Goal: Task Accomplishment & Management: Manage account settings

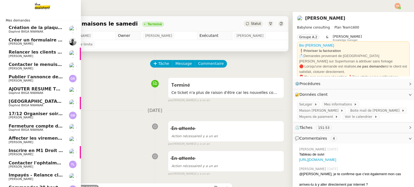
click at [20, 55] on span "[PERSON_NAME]" at bounding box center [21, 56] width 25 height 4
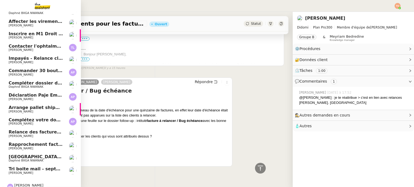
scroll to position [125, 0]
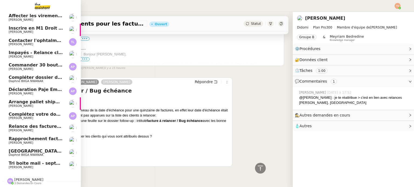
click at [50, 117] on span "[PERSON_NAME]" at bounding box center [36, 118] width 54 height 3
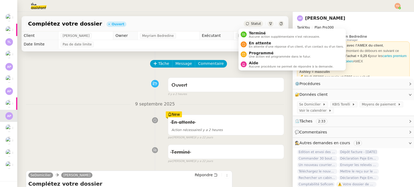
click at [251, 24] on span "Statut" at bounding box center [256, 24] width 10 height 4
click at [246, 24] on icon at bounding box center [247, 23] width 3 height 3
click at [257, 42] on span "En attente" at bounding box center [296, 43] width 95 height 4
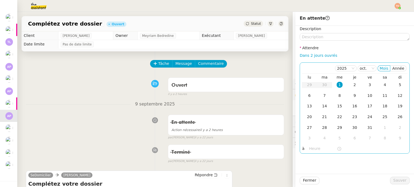
click at [337, 84] on div "1" at bounding box center [340, 85] width 6 height 6
click at [322, 151] on input "text" at bounding box center [323, 149] width 28 height 6
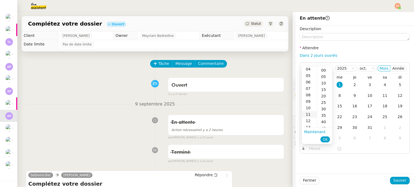
scroll to position [54, 0]
click at [311, 107] on div "14" at bounding box center [309, 107] width 15 height 6
click at [324, 72] on div "00" at bounding box center [324, 70] width 15 height 6
type input "14:00"
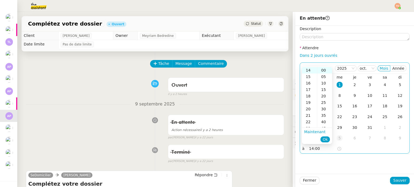
click at [327, 137] on span "Ok" at bounding box center [325, 139] width 5 height 5
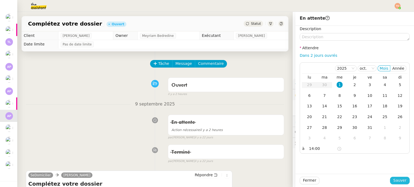
click at [390, 179] on button "Sauver" at bounding box center [400, 181] width 20 height 8
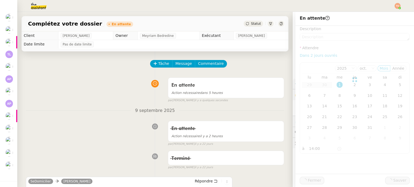
scroll to position [113, 0]
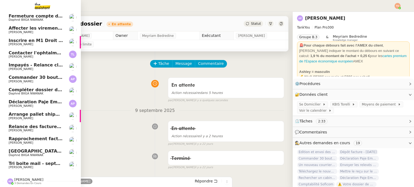
click at [25, 104] on span "[PERSON_NAME]" at bounding box center [21, 106] width 25 height 4
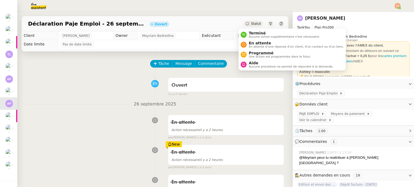
click at [251, 22] on span "Statut" at bounding box center [256, 24] width 10 height 4
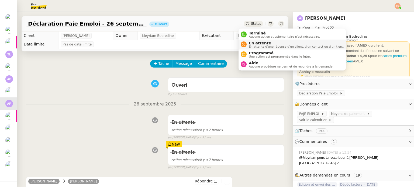
click at [260, 45] on span "En attente d'une réponse d'un client, d'un contact ou d'un tiers." at bounding box center [296, 46] width 95 height 3
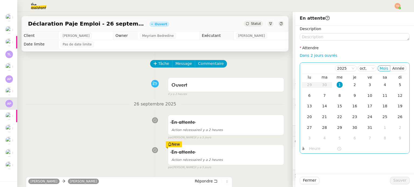
click at [338, 86] on div "1" at bounding box center [340, 85] width 6 height 6
click at [322, 145] on nz-time-picker at bounding box center [325, 149] width 36 height 8
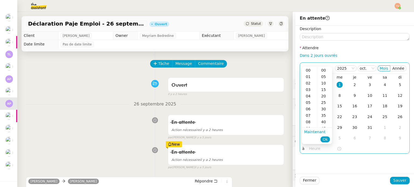
click at [318, 150] on input "text" at bounding box center [323, 149] width 28 height 6
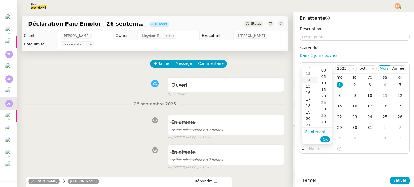
click at [310, 80] on div "14" at bounding box center [309, 80] width 15 height 6
click at [324, 71] on div "00" at bounding box center [324, 70] width 15 height 6
type input "14:00"
click at [325, 140] on span "Ok" at bounding box center [325, 139] width 5 height 5
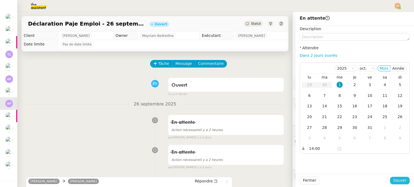
click at [401, 180] on span "Sauver" at bounding box center [399, 181] width 13 height 6
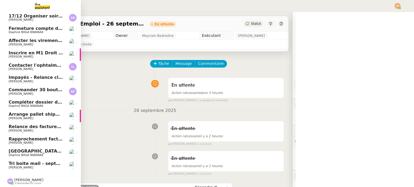
scroll to position [101, 0]
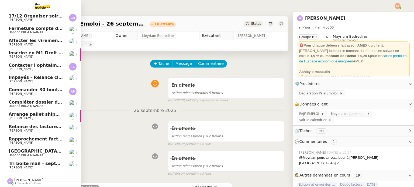
click at [21, 89] on span "Commander 30 bouteilles de Deutz" at bounding box center [51, 89] width 85 height 5
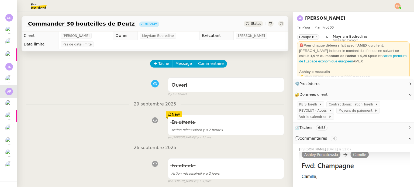
click at [244, 23] on div "Statut" at bounding box center [253, 24] width 19 height 6
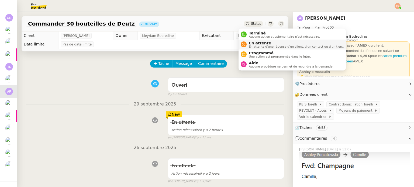
click at [257, 46] on span "En attente d'une réponse d'un client, d'un contact ou d'un tiers." at bounding box center [296, 46] width 95 height 3
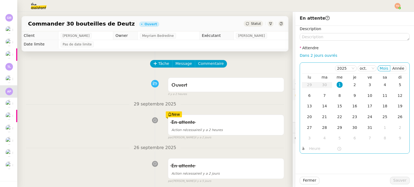
click at [337, 84] on div "1" at bounding box center [340, 85] width 6 height 6
click at [312, 150] on input "text" at bounding box center [323, 149] width 28 height 6
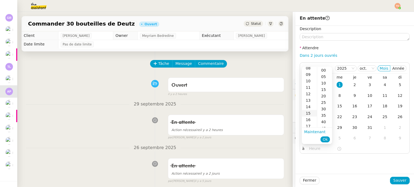
click at [308, 108] on div "14" at bounding box center [309, 107] width 15 height 6
click at [322, 72] on div "00" at bounding box center [324, 70] width 15 height 6
type input "14:00"
click at [322, 139] on button "Ok" at bounding box center [325, 140] width 9 height 6
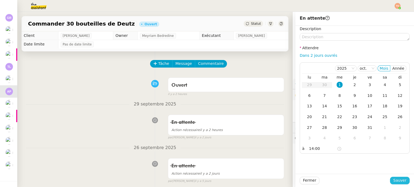
click at [395, 178] on span "Sauver" at bounding box center [399, 181] width 13 height 6
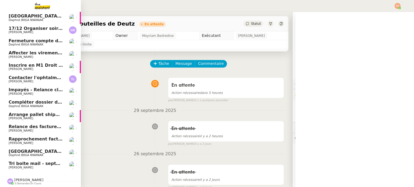
scroll to position [88, 0]
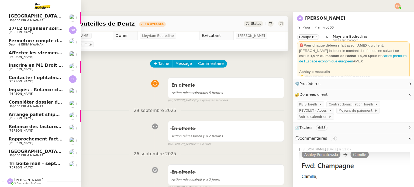
click at [15, 80] on span "[PERSON_NAME]" at bounding box center [21, 82] width 25 height 4
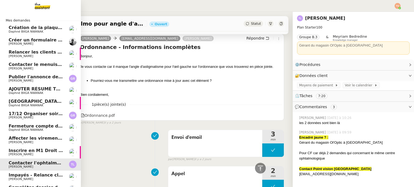
click at [43, 41] on span "Créer un formulaire en ligne esthétique" at bounding box center [57, 39] width 97 height 5
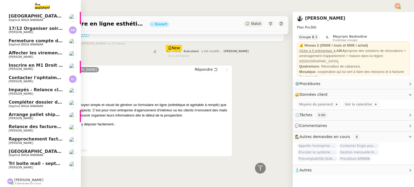
scroll to position [88, 0]
click at [31, 166] on span "[PERSON_NAME]" at bounding box center [21, 168] width 25 height 4
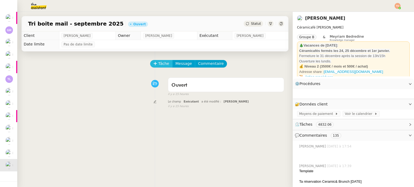
click at [166, 65] on button "Tâche" at bounding box center [161, 64] width 22 height 8
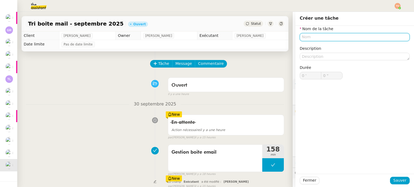
click at [300, 39] on input "text" at bounding box center [355, 37] width 110 height 8
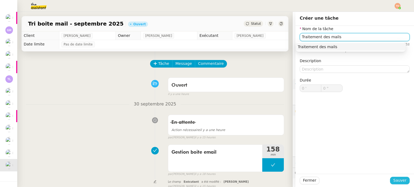
type input "Traitement des mails"
click at [399, 179] on span "Sauver" at bounding box center [399, 181] width 13 height 6
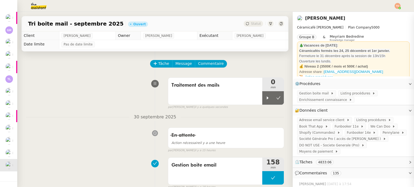
click at [264, 95] on div at bounding box center [267, 97] width 11 height 13
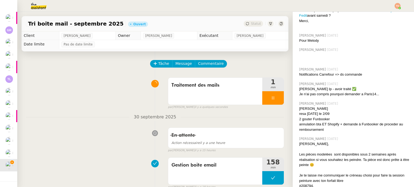
scroll to position [6841, 0]
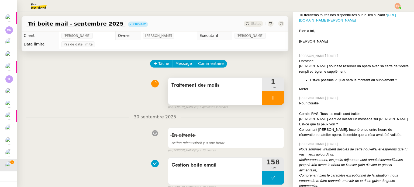
click at [274, 97] on div at bounding box center [273, 97] width 22 height 13
click at [274, 97] on button at bounding box center [278, 97] width 11 height 13
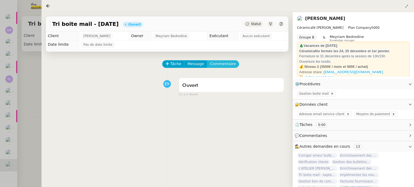
click at [218, 64] on span "Commentaire" at bounding box center [223, 64] width 26 height 6
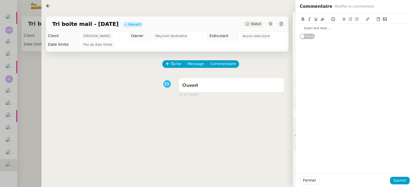
click at [332, 27] on div at bounding box center [355, 28] width 110 height 5
click at [406, 180] on span "Sauver" at bounding box center [399, 181] width 13 height 6
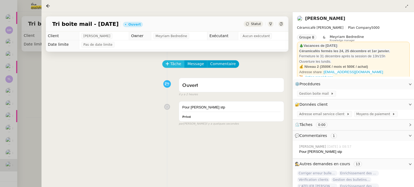
click at [174, 68] on button "Tâche" at bounding box center [173, 64] width 22 height 8
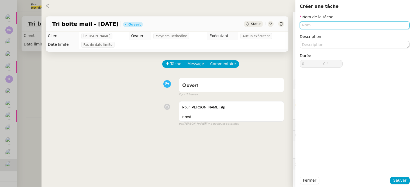
click at [338, 27] on input "text" at bounding box center [355, 25] width 110 height 8
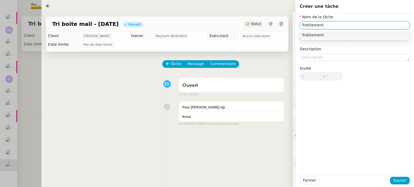
click at [310, 23] on input "Tratitement" at bounding box center [355, 25] width 110 height 8
type input "Traitement des mails"
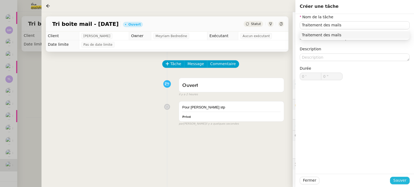
click at [406, 178] on span "Sauver" at bounding box center [399, 181] width 13 height 6
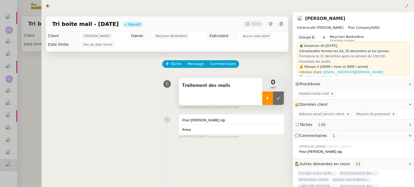
click at [266, 98] on icon at bounding box center [268, 98] width 4 height 4
click at [6, 157] on div at bounding box center [207, 93] width 414 height 187
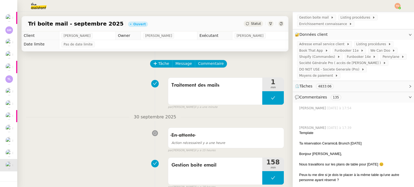
scroll to position [81, 0]
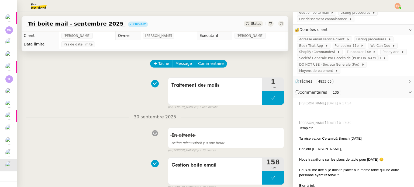
click at [255, 26] on div "Statut" at bounding box center [253, 24] width 19 height 6
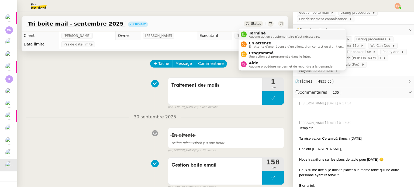
drag, startPoint x: 256, startPoint y: 33, endPoint x: 264, endPoint y: 31, distance: 8.7
click at [258, 34] on span "Terminé" at bounding box center [284, 33] width 71 height 4
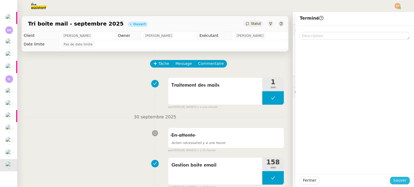
click at [400, 179] on span "Sauver" at bounding box center [399, 181] width 13 height 6
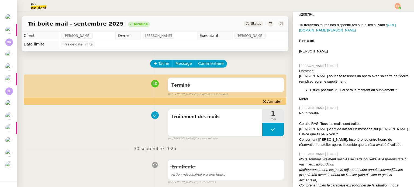
scroll to position [6841, 0]
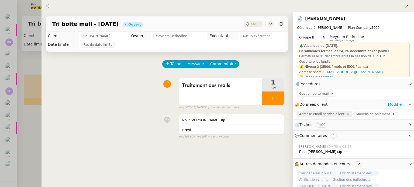
click at [336, 117] on span "Adresse email service client" at bounding box center [322, 114] width 47 height 5
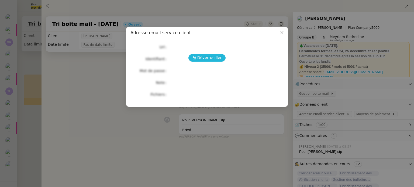
click at [207, 59] on span "Déverrouiller" at bounding box center [209, 58] width 25 height 6
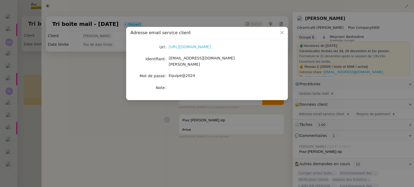
click at [198, 48] on link "https://ex4.mail.ovh.net/owa/#path=/mail" at bounding box center [190, 47] width 42 height 4
click at [211, 49] on link "https://ex4.mail.ovh.net/owa/#path=/mail" at bounding box center [190, 47] width 42 height 4
click at [202, 58] on span "bonjour@ceramicafe-genevieve.fr" at bounding box center [202, 61] width 66 height 11
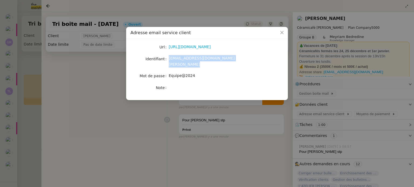
copy span "bonjour@ceramicafe-genevieve.fr"
click at [182, 73] on div "Equipe@2024" at bounding box center [213, 76] width 89 height 6
click at [183, 74] on span "Equipe@2024" at bounding box center [182, 76] width 26 height 4
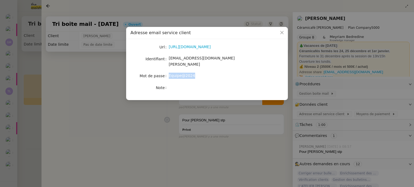
click at [183, 74] on span "Equipe@2024" at bounding box center [182, 76] width 26 height 4
copy span "Equipe@2024"
click at [176, 133] on nz-modal-container "Adresse email service client Url https://ex4.mail.ovh.net/owa/#path=/mail Ident…" at bounding box center [207, 93] width 414 height 187
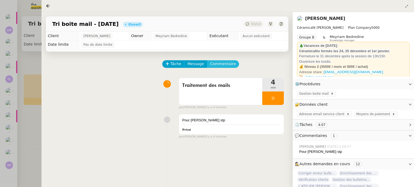
click at [221, 67] on span "Commentaire" at bounding box center [223, 64] width 26 height 6
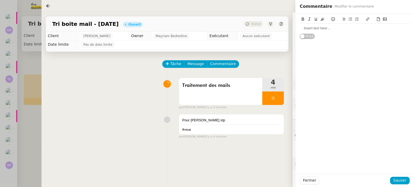
click at [325, 31] on div at bounding box center [355, 28] width 110 height 9
click at [401, 181] on span "Sauver" at bounding box center [399, 181] width 13 height 6
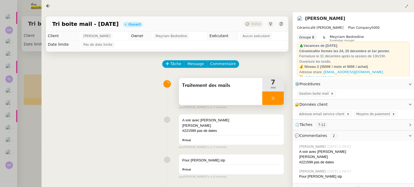
click at [269, 99] on div at bounding box center [273, 98] width 22 height 13
click at [271, 96] on div at bounding box center [267, 98] width 11 height 13
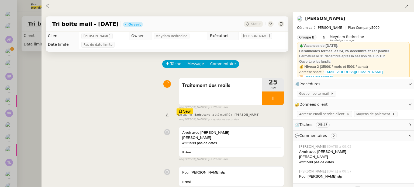
scroll to position [187, 0]
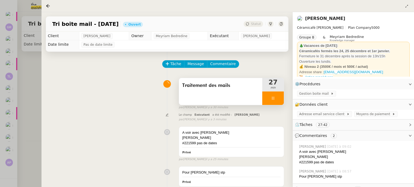
click at [272, 97] on div at bounding box center [273, 98] width 22 height 13
click at [278, 99] on icon at bounding box center [278, 98] width 4 height 4
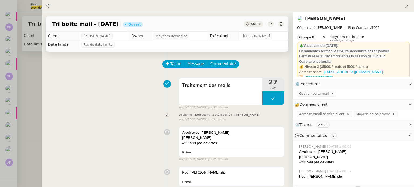
click at [7, 140] on div at bounding box center [207, 93] width 414 height 187
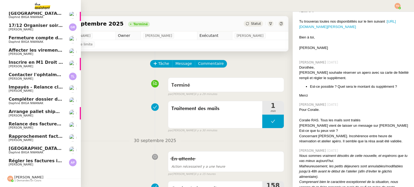
click at [29, 130] on link "Relance des factures- septembre 2025 Julien Decroix" at bounding box center [40, 126] width 81 height 12
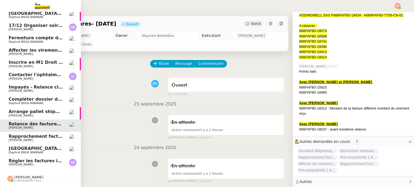
scroll to position [403, 0]
click at [13, 140] on span "[PERSON_NAME]" at bounding box center [21, 141] width 25 height 4
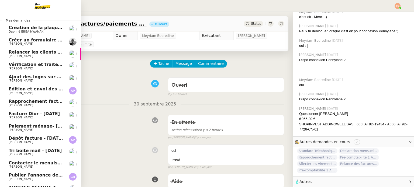
click at [49, 30] on span "Création de la plaquette tarifaire" at bounding box center [49, 27] width 81 height 5
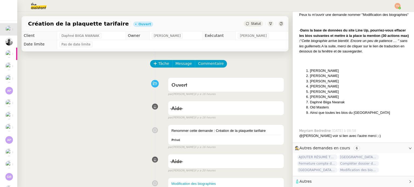
scroll to position [164, 0]
click at [251, 22] on span "Statut" at bounding box center [256, 24] width 10 height 4
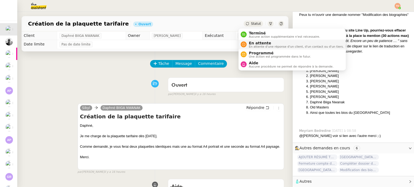
click at [258, 42] on span "En attente" at bounding box center [296, 43] width 95 height 4
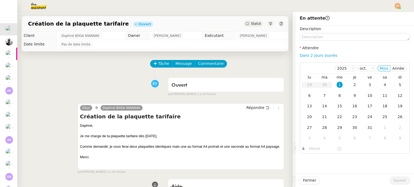
scroll to position [164, 0]
click at [312, 54] on link "Dans 2 jours ouvrés" at bounding box center [318, 55] width 37 height 4
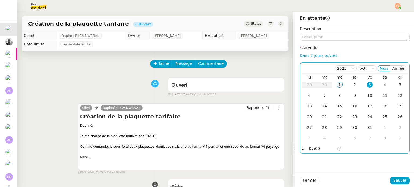
click at [337, 84] on div "1" at bounding box center [340, 85] width 6 height 6
click at [314, 150] on input "07:00" at bounding box center [323, 149] width 28 height 6
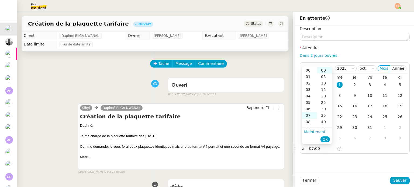
scroll to position [45, 0]
click at [310, 99] on div "11" at bounding box center [309, 96] width 15 height 6
click at [322, 98] on div "20" at bounding box center [324, 96] width 15 height 6
type input "11:20"
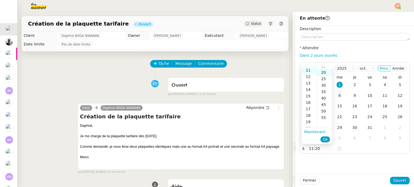
scroll to position [26, 0]
click at [328, 138] on button "Ok" at bounding box center [325, 140] width 9 height 6
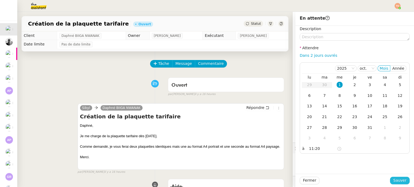
click at [396, 182] on span "Sauver" at bounding box center [399, 181] width 13 height 6
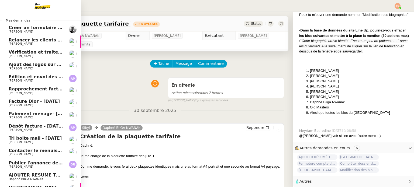
scroll to position [164, 0]
click at [14, 31] on span "[PERSON_NAME]" at bounding box center [21, 32] width 25 height 4
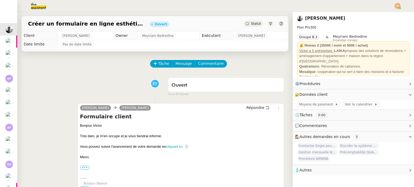
click at [249, 21] on div "Statut" at bounding box center [253, 24] width 19 height 6
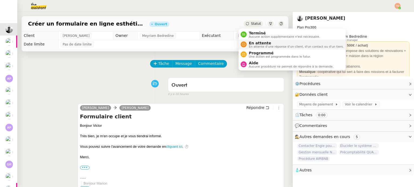
drag, startPoint x: 259, startPoint y: 41, endPoint x: 265, endPoint y: 45, distance: 7.8
click at [259, 41] on span "En attente" at bounding box center [296, 43] width 95 height 4
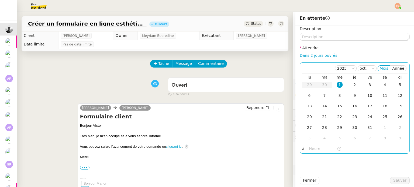
click at [337, 82] on div "1" at bounding box center [340, 85] width 6 height 6
click at [319, 152] on input "text" at bounding box center [323, 149] width 28 height 6
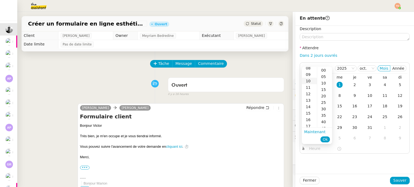
click at [310, 81] on div "10" at bounding box center [309, 81] width 15 height 6
click at [326, 96] on div "20" at bounding box center [324, 96] width 15 height 6
type input "10:20"
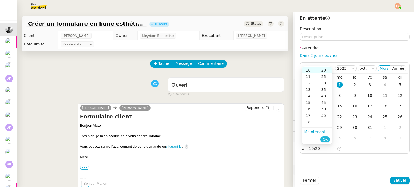
click at [326, 140] on span "Ok" at bounding box center [325, 139] width 5 height 5
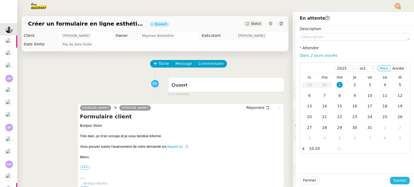
click at [394, 179] on span "Sauver" at bounding box center [399, 181] width 13 height 6
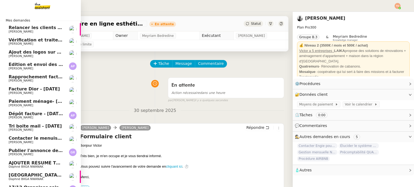
click at [23, 30] on span "[PERSON_NAME]" at bounding box center [21, 32] width 25 height 4
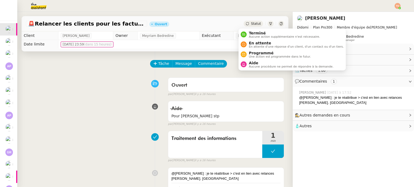
click at [253, 25] on span "Statut" at bounding box center [256, 24] width 10 height 4
click at [266, 46] on span "En attente d'une réponse d'un client, d'un contact ou d'un tiers." at bounding box center [296, 46] width 95 height 3
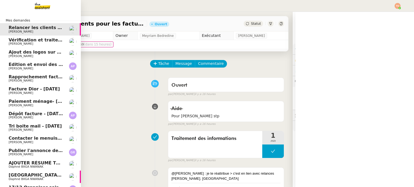
click at [12, 42] on span "[PERSON_NAME]" at bounding box center [21, 44] width 25 height 4
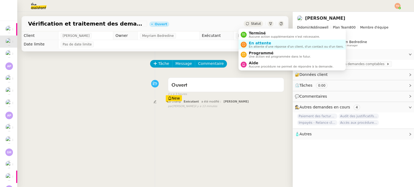
click at [251, 25] on span "Statut" at bounding box center [256, 24] width 10 height 4
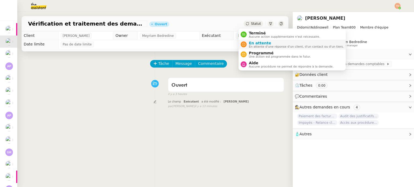
click at [258, 46] on span "En attente d'une réponse d'un client, d'un contact ou d'un tiers." at bounding box center [296, 46] width 95 height 3
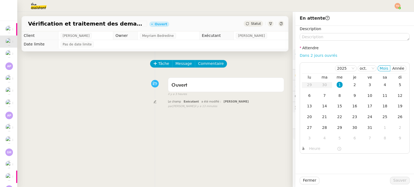
click at [314, 57] on link "Dans 2 jours ouvrés" at bounding box center [318, 55] width 37 height 4
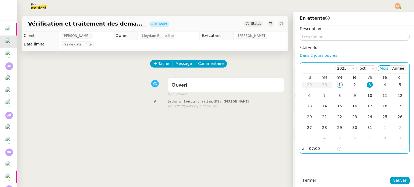
click at [338, 87] on div "1" at bounding box center [340, 85] width 6 height 6
click at [324, 147] on input "07:00" at bounding box center [323, 149] width 28 height 6
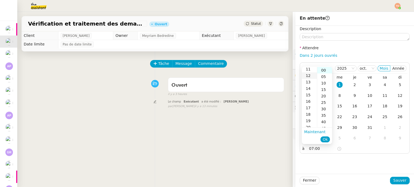
click at [309, 76] on div "12" at bounding box center [309, 76] width 15 height 6
type input "12:00"
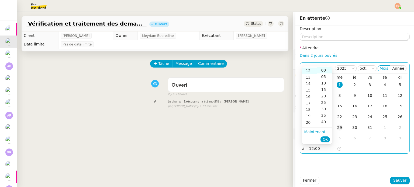
scroll to position [78, 0]
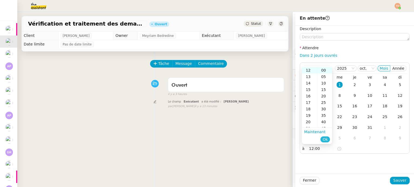
click at [326, 138] on span "Ok" at bounding box center [325, 139] width 5 height 5
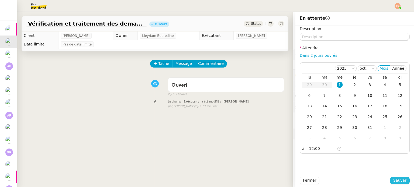
click at [393, 179] on span "Sauver" at bounding box center [399, 181] width 13 height 6
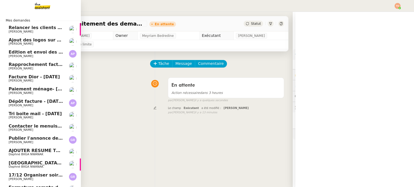
click at [8, 46] on link "Ajout des logos sur Canva- octobre 2025 Naelle Van Moerbeke" at bounding box center [40, 42] width 81 height 12
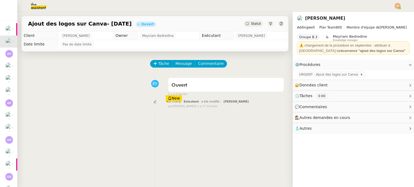
click at [251, 21] on div "Statut" at bounding box center [253, 24] width 19 height 6
click at [324, 72] on span "URGENT - Ajout des logos sur Canva" at bounding box center [329, 74] width 61 height 5
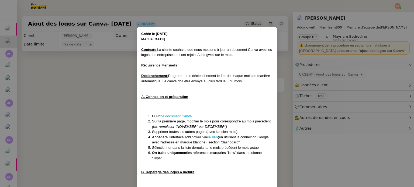
click at [103, 109] on nz-modal-container "Créée le 13/11/2024 MAJ le 08/07/2025 Contexte : La cliente souhaite que nous m…" at bounding box center [207, 93] width 414 height 187
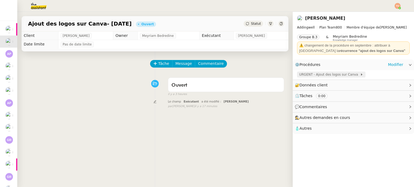
click at [333, 77] on span "URGENT - Ajout des logos sur Canva" at bounding box center [329, 74] width 61 height 5
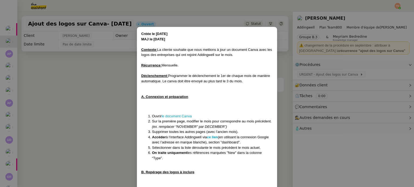
click at [319, 77] on nz-modal-container "Créée le 13/11/2024 MAJ le 08/07/2025 Contexte : La cliente souhaite que nous m…" at bounding box center [207, 93] width 414 height 187
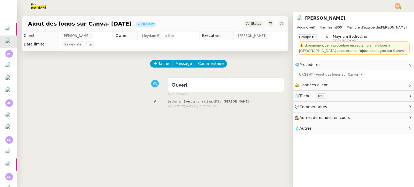
click at [244, 22] on div "Statut" at bounding box center [253, 24] width 19 height 6
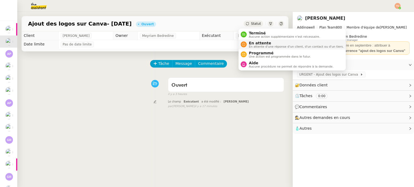
click at [254, 42] on span "En attente" at bounding box center [296, 43] width 95 height 4
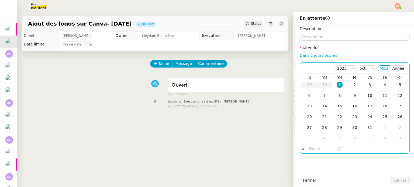
drag, startPoint x: 338, startPoint y: 86, endPoint x: 334, endPoint y: 95, distance: 10.2
click at [338, 86] on div "1" at bounding box center [340, 85] width 6 height 6
click at [320, 146] on input "text" at bounding box center [323, 149] width 28 height 6
click at [352, 85] on div "2" at bounding box center [355, 85] width 6 height 6
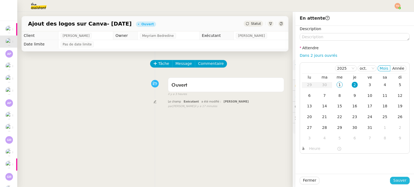
click at [398, 178] on span "Sauver" at bounding box center [399, 181] width 13 height 6
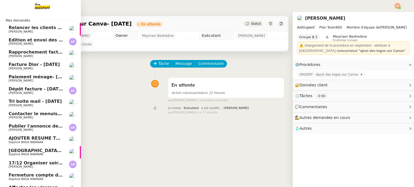
click at [9, 43] on span "[PERSON_NAME]" at bounding box center [21, 44] width 25 height 4
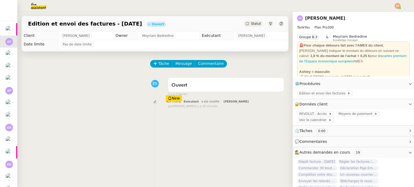
click at [248, 27] on div "Edition et envoi des factures - octobre 2025 Ouvert Statut" at bounding box center [155, 23] width 267 height 15
click at [251, 26] on span "Statut" at bounding box center [256, 24] width 10 height 4
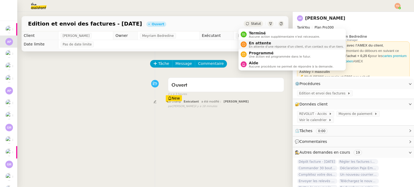
click at [263, 42] on span "En attente" at bounding box center [296, 43] width 95 height 4
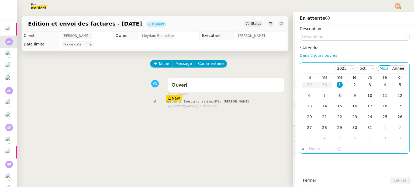
drag, startPoint x: 338, startPoint y: 81, endPoint x: 336, endPoint y: 94, distance: 13.4
click at [338, 82] on td "1" at bounding box center [339, 85] width 15 height 11
click at [320, 148] on input "text" at bounding box center [323, 149] width 28 height 6
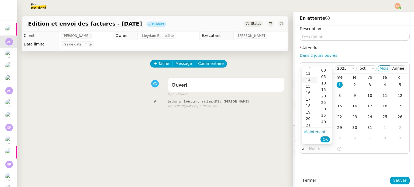
click at [310, 80] on div "14" at bounding box center [309, 80] width 15 height 6
click at [322, 79] on div "05" at bounding box center [324, 77] width 15 height 6
type input "14:05"
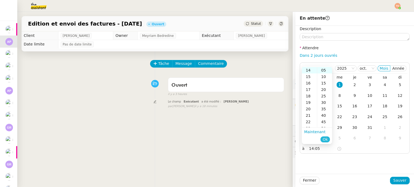
click at [327, 139] on span "Ok" at bounding box center [325, 139] width 5 height 5
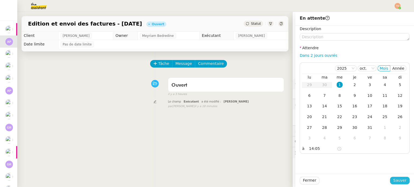
click at [400, 183] on span "Sauver" at bounding box center [399, 181] width 13 height 6
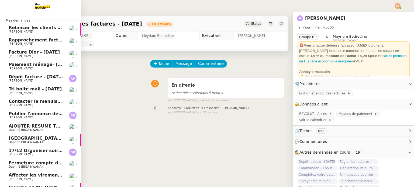
click at [20, 41] on span "Rapprochement factures/paiements clients - [DATE]" at bounding box center [72, 39] width 126 height 5
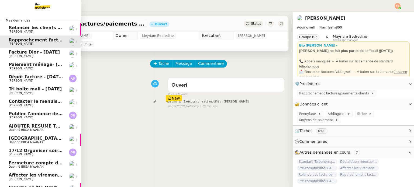
click at [18, 54] on span "Facture Dior - octobre 2025" at bounding box center [34, 52] width 51 height 5
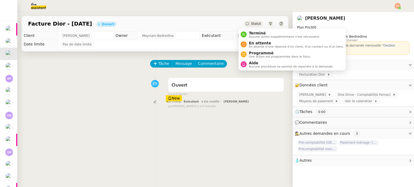
click at [252, 23] on span "Statut" at bounding box center [256, 24] width 10 height 4
click at [261, 44] on span "En attente" at bounding box center [296, 43] width 95 height 4
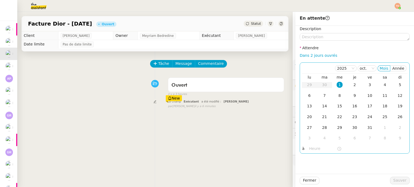
click at [337, 85] on div "1" at bounding box center [340, 85] width 6 height 6
click at [314, 150] on input "text" at bounding box center [323, 149] width 28 height 6
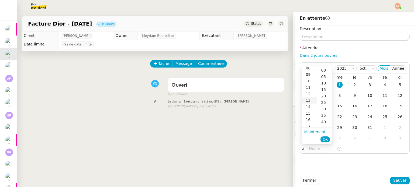
click at [310, 102] on div "13" at bounding box center [309, 100] width 15 height 6
type input "13:29"
click at [326, 141] on span "Ok" at bounding box center [325, 139] width 5 height 5
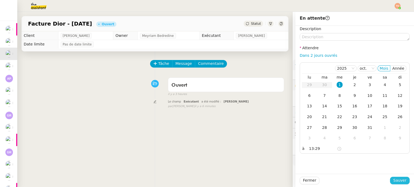
drag, startPoint x: 399, startPoint y: 181, endPoint x: 390, endPoint y: 177, distance: 9.6
click at [399, 181] on span "Sauver" at bounding box center [399, 181] width 13 height 6
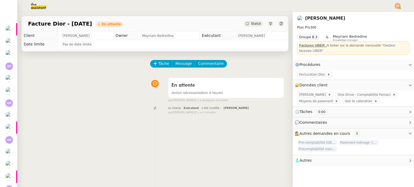
click at [245, 25] on div "Statut" at bounding box center [253, 24] width 19 height 6
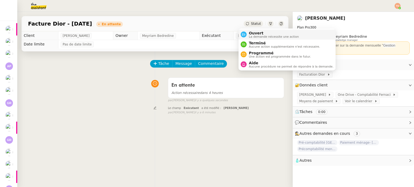
click at [255, 35] on span "La demande nécessite une action" at bounding box center [274, 36] width 50 height 3
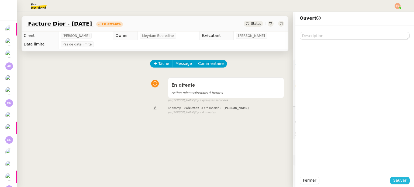
click at [402, 180] on span "Sauver" at bounding box center [399, 181] width 13 height 6
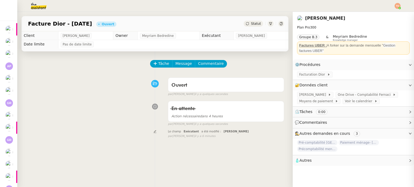
click at [157, 60] on div "Tâche Message Commentaire Veuillez patienter une erreur s'est produite 👌👌👌 mess…" at bounding box center [155, 144] width 276 height 187
click at [157, 61] on button "Tâche" at bounding box center [161, 64] width 22 height 8
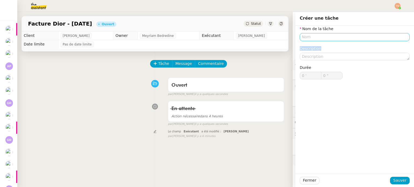
click at [342, 40] on div "Nom de la tâche Description Durée 0 ' 0 "" at bounding box center [355, 57] width 110 height 62
click at [342, 39] on input "text" at bounding box center [355, 37] width 110 height 8
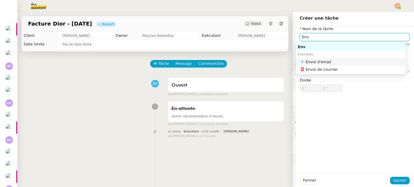
click at [337, 64] on div "📧 Envoi d'email" at bounding box center [352, 62] width 104 height 5
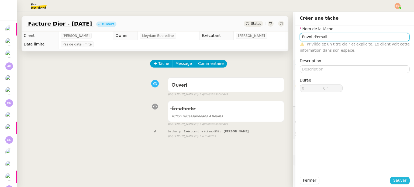
type input "Envoi d'email"
click at [397, 177] on button "Sauver" at bounding box center [400, 181] width 20 height 8
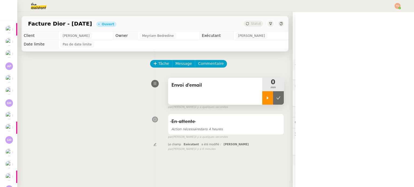
click at [267, 98] on icon at bounding box center [268, 98] width 2 height 3
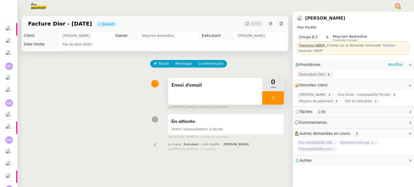
click at [302, 74] on span "Facturation Dior" at bounding box center [313, 74] width 28 height 5
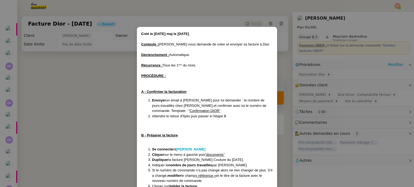
click at [123, 108] on nz-modal-container "Créé le 07/02/2025 maj le 7/05/25 Contexte : Ilyès nous demande de créer et env…" at bounding box center [207, 93] width 414 height 187
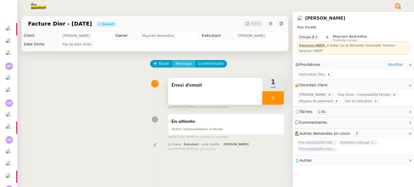
click at [181, 64] on span "Message" at bounding box center [184, 64] width 16 height 6
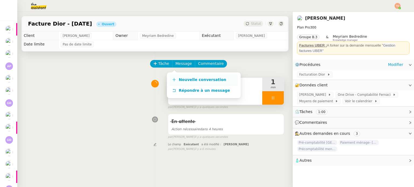
click at [189, 79] on span "Nouvelle conversation" at bounding box center [202, 80] width 47 height 4
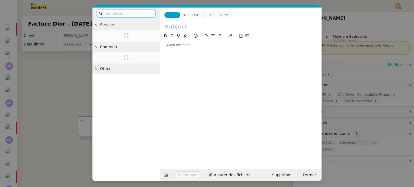
click at [126, 15] on input "text" at bounding box center [128, 14] width 49 height 6
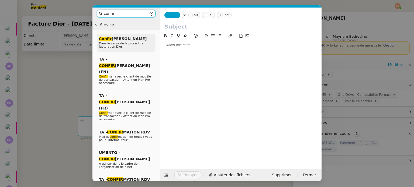
type input "confir"
click at [145, 36] on div "Confir mation DIOR Dans le cadre de la procédure facturation Dior" at bounding box center [126, 43] width 59 height 19
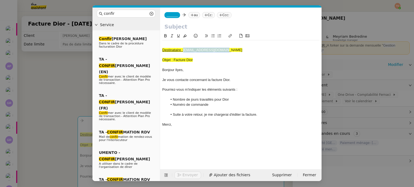
drag, startPoint x: 184, startPoint y: 50, endPoint x: 226, endPoint y: 49, distance: 42.1
click at [226, 49] on div "Destinataire : ilyes.hadj@outlook.com" at bounding box center [240, 50] width 157 height 5
click at [191, 14] on icon at bounding box center [192, 14] width 3 height 3
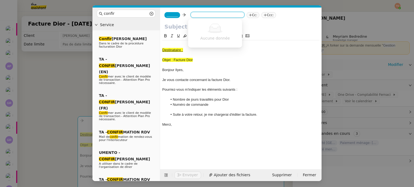
paste input "ilyes.hadj@outlook.com"
type input "ilyes.hadj@outlook.com"
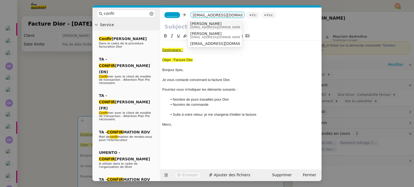
drag, startPoint x: 212, startPoint y: 25, endPoint x: 209, endPoint y: 25, distance: 3.5
click at [212, 26] on span "ilyes.hadj@outlook.com" at bounding box center [216, 27] width 52 height 3
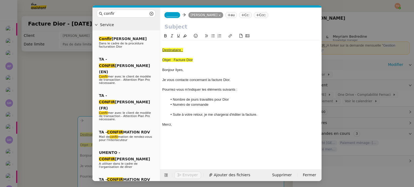
click at [172, 15] on span "_______" at bounding box center [172, 15] width 11 height 4
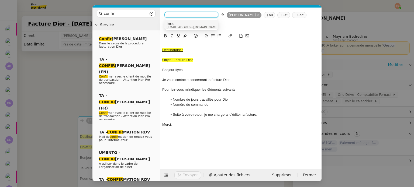
click at [195, 24] on span "Ines" at bounding box center [193, 24] width 52 height 4
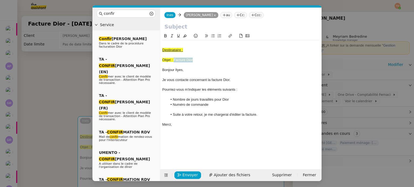
drag, startPoint x: 194, startPoint y: 60, endPoint x: 174, endPoint y: 60, distance: 19.7
click at [174, 60] on div "Objet : Facture Dior" at bounding box center [240, 60] width 157 height 5
click at [186, 29] on input "text" at bounding box center [240, 27] width 153 height 8
paste input "Facture Dior"
type input "Facture Dior"
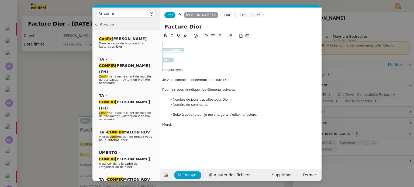
drag, startPoint x: 163, startPoint y: 72, endPoint x: 162, endPoint y: 46, distance: 25.9
click at [162, 46] on nz-spin "Destinataire : Objet : Bonjour Ilyes, Je vous contacte concernant la facture Di…" at bounding box center [241, 98] width 162 height 130
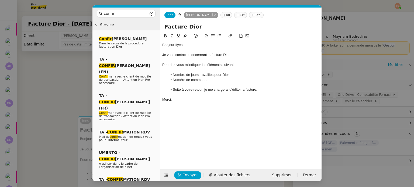
click at [173, 90] on li "Suite à votre retour, je me chargerai d'éditer la facture." at bounding box center [244, 89] width 152 height 5
click at [213, 68] on div at bounding box center [240, 70] width 157 height 5
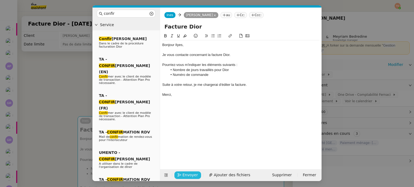
click at [187, 176] on span "Envoyer" at bounding box center [190, 175] width 15 height 6
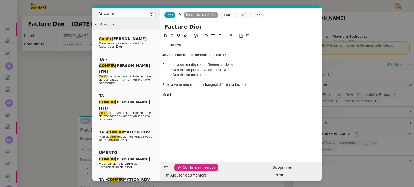
click at [187, 171] on span "Confirmer l'envoi" at bounding box center [199, 168] width 32 height 6
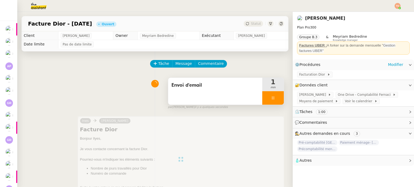
click at [267, 101] on div at bounding box center [273, 97] width 22 height 13
click at [274, 98] on button at bounding box center [278, 97] width 11 height 13
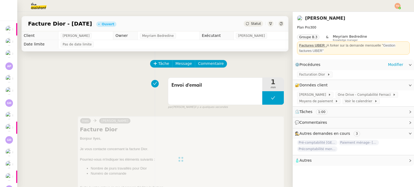
click at [255, 24] on div "Statut" at bounding box center [253, 24] width 19 height 6
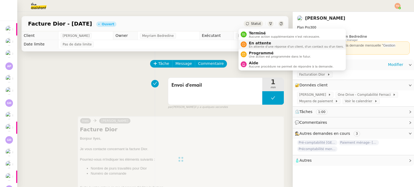
click at [263, 42] on span "En attente" at bounding box center [296, 43] width 95 height 4
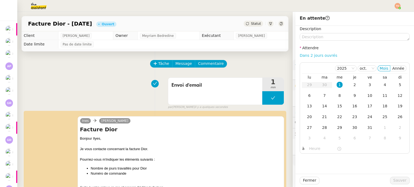
click at [312, 56] on link "Dans 2 jours ouvrés" at bounding box center [318, 55] width 37 height 4
type input "07:00"
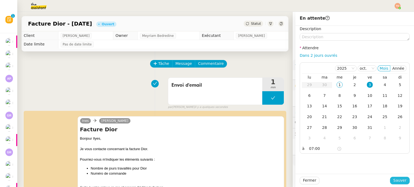
drag, startPoint x: 398, startPoint y: 177, endPoint x: 399, endPoint y: 180, distance: 3.3
click at [399, 180] on div "Fermer Sauver" at bounding box center [355, 180] width 119 height 13
click at [399, 180] on span "Sauver" at bounding box center [399, 181] width 13 height 6
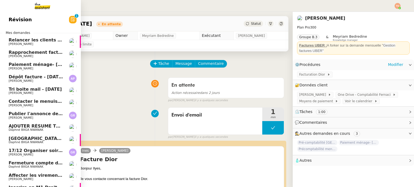
click at [35, 80] on span "[PERSON_NAME]" at bounding box center [36, 81] width 54 height 3
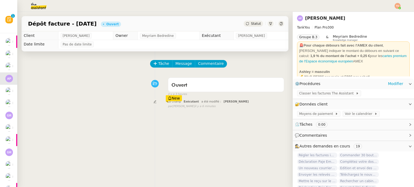
click at [251, 23] on span "Statut" at bounding box center [256, 24] width 10 height 4
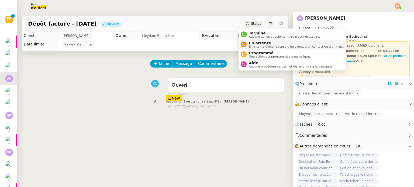
click at [258, 44] on span "En attente" at bounding box center [296, 43] width 95 height 4
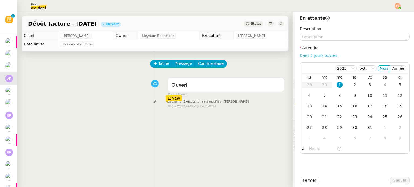
click at [320, 57] on link "Dans 2 jours ouvrés" at bounding box center [318, 55] width 37 height 4
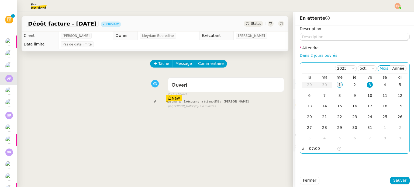
click at [338, 84] on div "1" at bounding box center [340, 85] width 6 height 6
click at [317, 145] on nz-time-picker "07:00" at bounding box center [325, 149] width 36 height 8
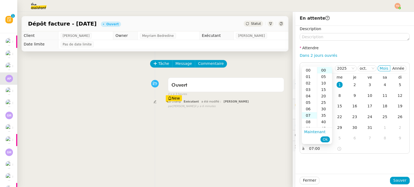
scroll to position [45, 0]
click at [313, 116] on div "14" at bounding box center [309, 115] width 15 height 6
click at [322, 95] on div "20" at bounding box center [324, 96] width 15 height 6
type input "14:20"
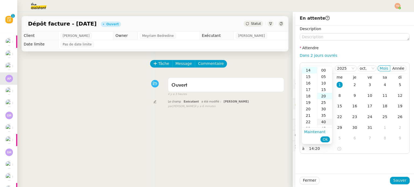
scroll to position [26, 0]
click at [328, 139] on span "Ok" at bounding box center [325, 139] width 5 height 5
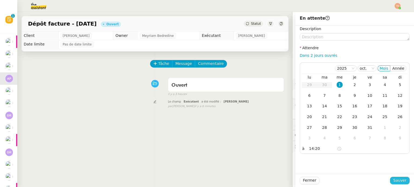
click at [396, 181] on span "Sauver" at bounding box center [399, 181] width 13 height 6
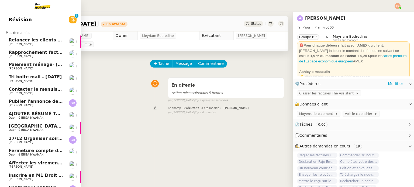
click at [25, 67] on span "Paiement ménage- [DATE]" at bounding box center [41, 64] width 64 height 5
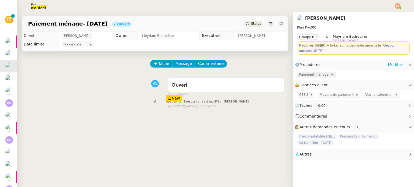
click at [306, 75] on span "Paiement ménage" at bounding box center [315, 74] width 32 height 5
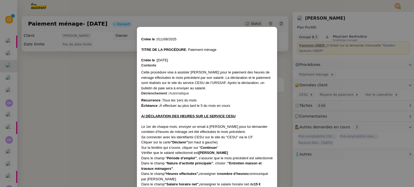
click at [103, 89] on nz-modal-container "Créée le : 011/08/2025 TITRE DE LA PROCÉDURE : Paiement ménage Créée le : 07/07…" at bounding box center [207, 93] width 414 height 187
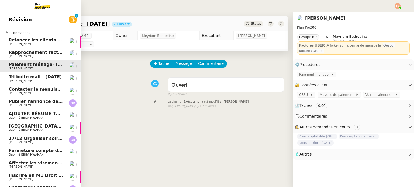
click at [32, 77] on span "Tri boite mail - [DATE]" at bounding box center [35, 76] width 53 height 5
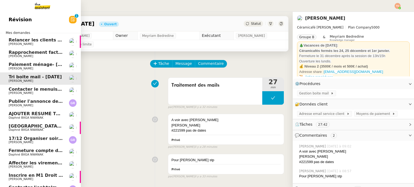
click at [57, 93] on span "[PERSON_NAME]" at bounding box center [36, 93] width 54 height 3
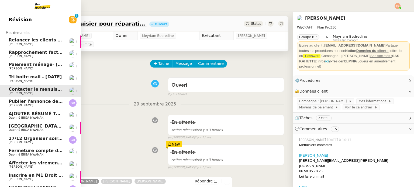
click at [2, 104] on link "Publier l'annonce de recrutement Guillaume Rouvroy" at bounding box center [40, 103] width 81 height 12
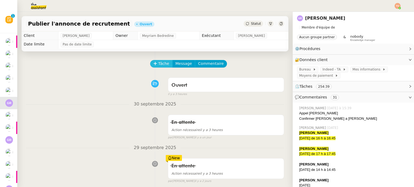
click at [160, 64] on span "Tâche" at bounding box center [163, 64] width 11 height 6
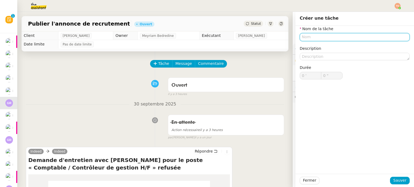
click at [300, 34] on input "text" at bounding box center [355, 37] width 110 height 8
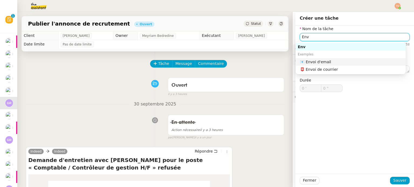
click at [314, 61] on div "📧 Envoi d'email" at bounding box center [352, 62] width 104 height 5
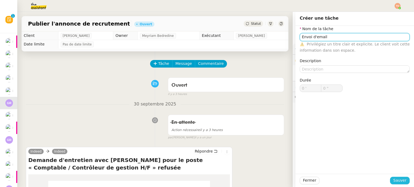
type input "Envoi d'email"
click at [397, 181] on span "Sauver" at bounding box center [399, 181] width 13 height 6
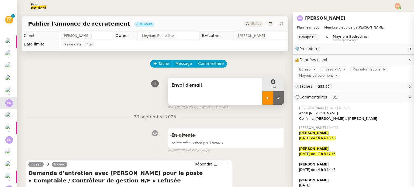
click at [262, 101] on div at bounding box center [267, 97] width 11 height 13
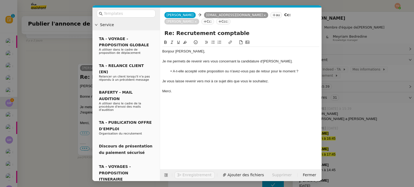
scroll to position [1365, 0]
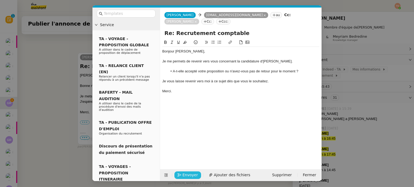
click at [187, 174] on span "Envoyer" at bounding box center [190, 175] width 15 height 6
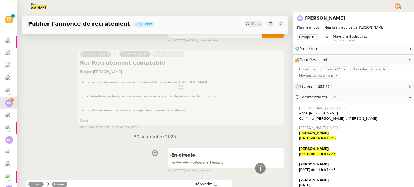
scroll to position [0, 0]
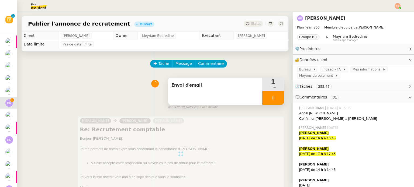
click at [269, 97] on div at bounding box center [273, 97] width 22 height 13
click at [275, 98] on div at bounding box center [273, 97] width 22 height 13
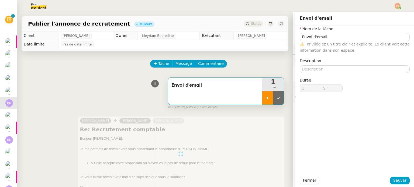
type input "Envoi d'email"
type input "1 '"
type input "9 ""
click at [275, 98] on button at bounding box center [278, 97] width 11 height 13
type input "Envoi d'email"
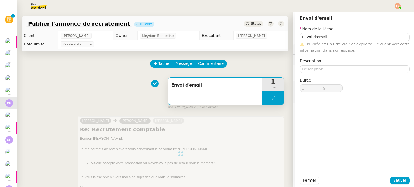
type input "1 '"
type input "9 ""
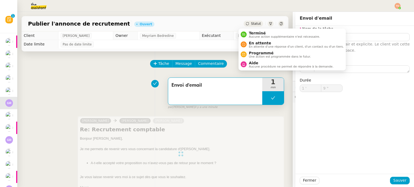
click at [252, 22] on span "Statut" at bounding box center [256, 24] width 10 height 4
type input "Envoi d'email"
type input "1 '"
type input "9 ""
click at [259, 42] on span "En attente" at bounding box center [296, 43] width 95 height 4
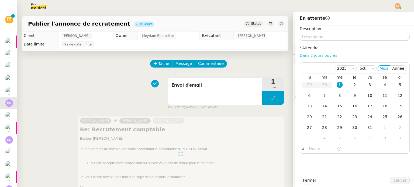
click at [321, 57] on link "Dans 2 jours ouvrés" at bounding box center [318, 55] width 37 height 4
type input "07:00"
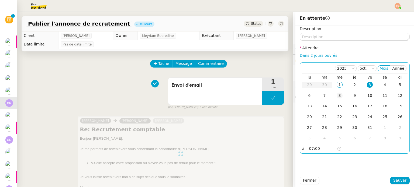
click at [337, 96] on div "8" at bounding box center [340, 96] width 6 height 6
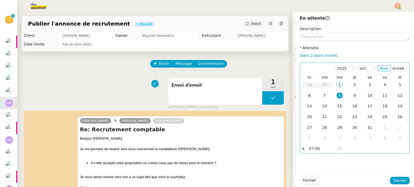
click at [310, 95] on td "6" at bounding box center [309, 96] width 15 height 11
click at [322, 97] on div "7" at bounding box center [325, 96] width 6 height 6
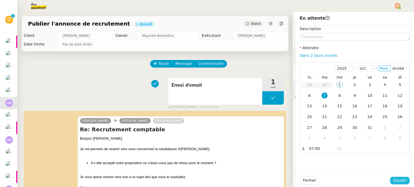
click at [397, 181] on span "Sauver" at bounding box center [399, 181] width 13 height 6
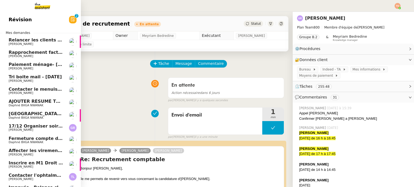
click at [40, 128] on span "17/12 Organiser soirée [GEOGRAPHIC_DATA] [DATE]" at bounding box center [71, 126] width 125 height 5
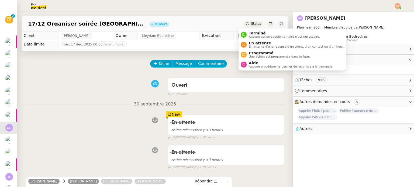
click at [251, 26] on span "Statut" at bounding box center [256, 24] width 10 height 4
click at [259, 45] on span "En attente d'une réponse d'un client, d'un contact ou d'un tiers." at bounding box center [296, 46] width 95 height 3
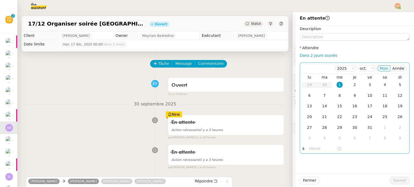
click at [337, 84] on div "1" at bounding box center [340, 85] width 6 height 6
click at [320, 148] on input "text" at bounding box center [323, 149] width 28 height 6
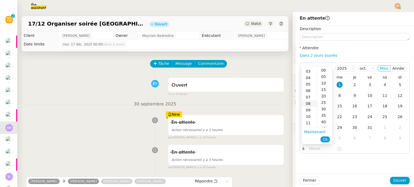
scroll to position [27, 0]
click at [311, 120] on div "12" at bounding box center [309, 121] width 15 height 6
type input "12:32"
click at [327, 141] on span "Ok" at bounding box center [325, 139] width 5 height 5
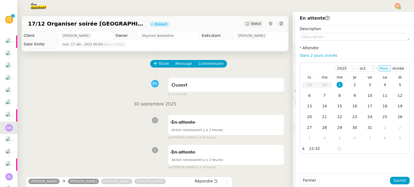
click at [396, 176] on div "Fermer Sauver" at bounding box center [355, 180] width 119 height 13
click at [398, 179] on span "Sauver" at bounding box center [399, 181] width 13 height 6
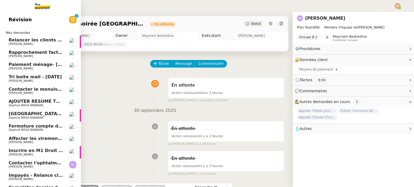
click at [44, 139] on span "Affecter les virements Spendesk au compte 517000" at bounding box center [72, 138] width 126 height 5
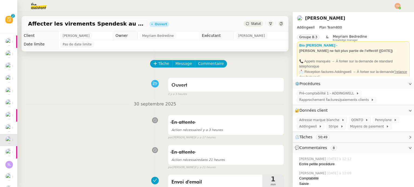
scroll to position [54, 0]
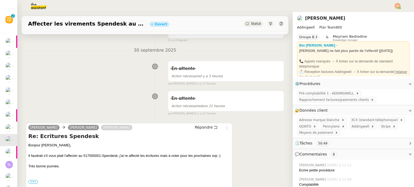
click at [250, 26] on div "Statut" at bounding box center [253, 24] width 19 height 6
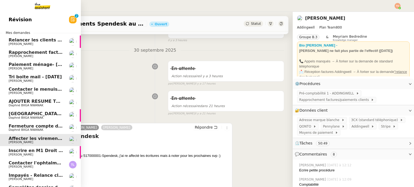
click at [23, 154] on span "[PERSON_NAME]" at bounding box center [21, 155] width 25 height 4
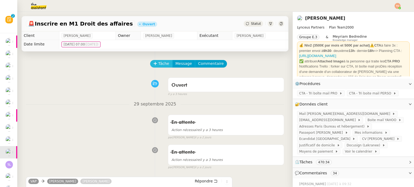
click at [154, 64] on button "Tâche" at bounding box center [161, 64] width 22 height 8
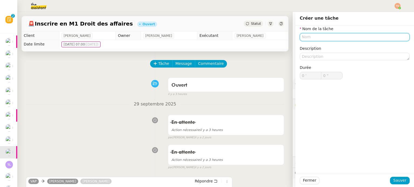
click at [326, 41] on input "text" at bounding box center [355, 37] width 110 height 8
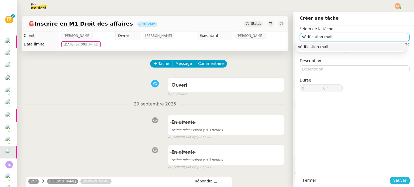
type input "Vérification mail"
click at [393, 178] on span "Sauver" at bounding box center [399, 181] width 13 height 6
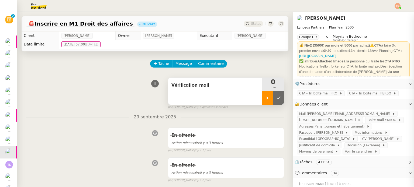
click at [264, 97] on div at bounding box center [267, 97] width 11 height 13
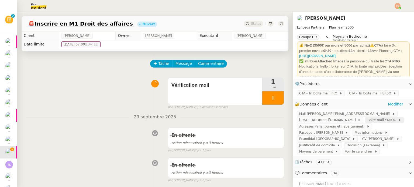
click at [368, 121] on span "Boite mail YAHOO" at bounding box center [383, 120] width 31 height 5
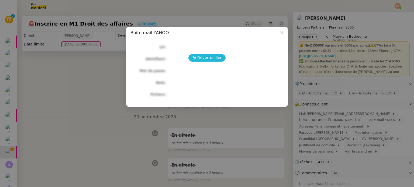
click at [215, 56] on span "Déverrouiller" at bounding box center [209, 58] width 25 height 6
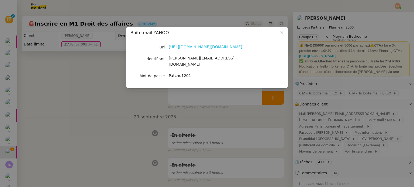
click at [194, 49] on link "[URL][DOMAIN_NAME][DOMAIN_NAME]" at bounding box center [206, 47] width 74 height 4
click at [122, 96] on nz-modal-container "Boite mail YAHOO Url [URL][DOMAIN_NAME][DOMAIN_NAME] Identifiant [PERSON_NAME][…" at bounding box center [207, 93] width 414 height 187
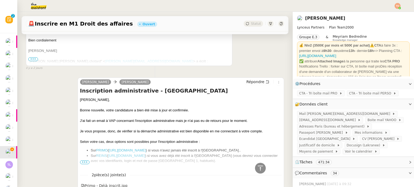
scroll to position [297, 0]
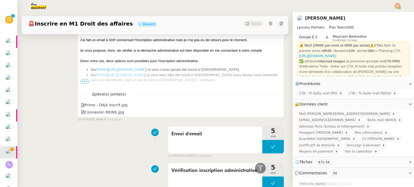
click at [80, 83] on span "•••" at bounding box center [85, 82] width 10 height 4
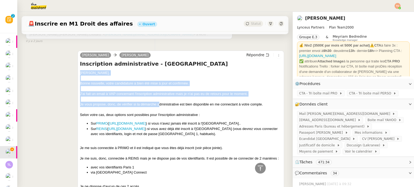
scroll to position [324, 0]
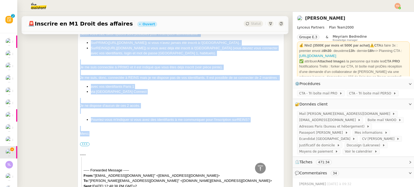
drag, startPoint x: 79, startPoint y: 72, endPoint x: 159, endPoint y: 140, distance: 104.4
click at [159, 140] on div "[PERSON_NAME], Bonne nouvelle, votre candidature a bien été mise à jour et conf…" at bounding box center [181, 186] width 202 height 394
copy div "Loremip, Dolor sitametc, adipi elitseddoei t inci utl etdo m aliq en adminimve.…"
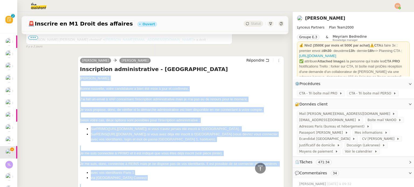
scroll to position [216, 0]
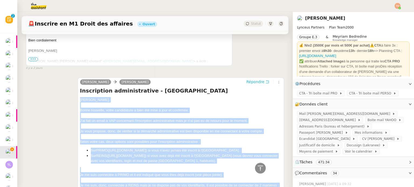
click at [246, 83] on span "Répondre" at bounding box center [255, 81] width 18 height 5
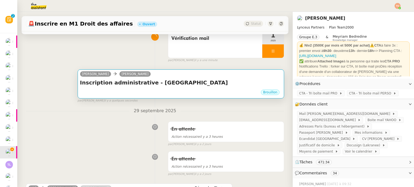
scroll to position [41, 0]
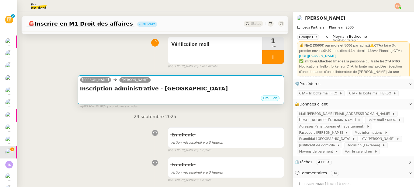
click at [193, 86] on h4 "Inscription administrative - [GEOGRAPHIC_DATA]" at bounding box center [181, 89] width 202 height 8
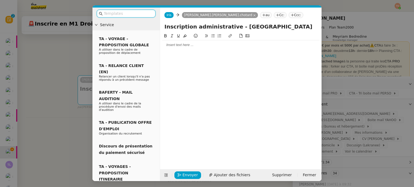
click at [177, 42] on div at bounding box center [240, 44] width 157 height 9
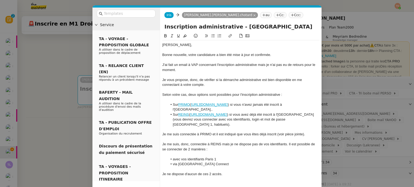
scroll to position [0, 0]
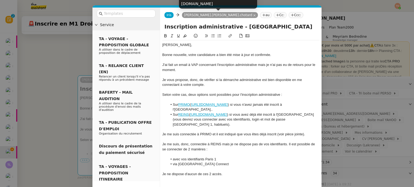
click at [253, 15] on icon at bounding box center [254, 15] width 3 height 3
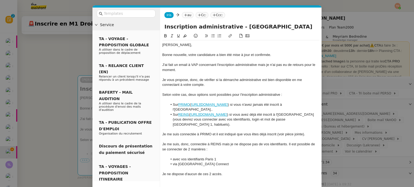
click at [190, 15] on nz-tag "au" at bounding box center [188, 15] width 12 height 6
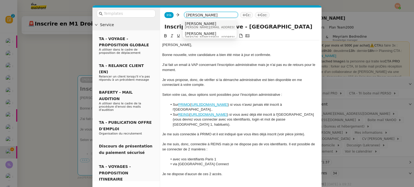
type input "[PERSON_NAME]"
click at [215, 28] on span "[PERSON_NAME][EMAIL_ADDRESS][DOMAIN_NAME]" at bounding box center [223, 27] width 77 height 3
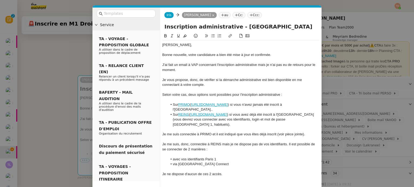
click at [228, 63] on div "J'ai fait un email à VAP concernant l'inscription administrative mais je n'ai p…" at bounding box center [240, 68] width 157 height 10
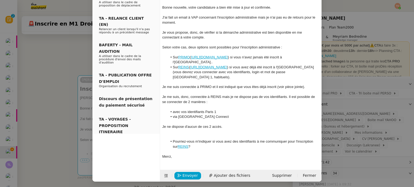
scroll to position [49, 0]
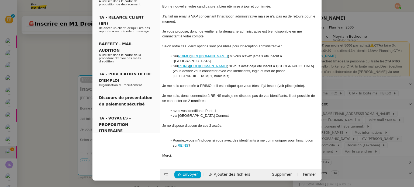
click at [218, 132] on div at bounding box center [240, 131] width 157 height 5
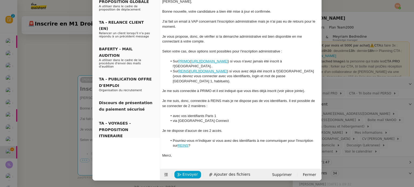
click at [70, 101] on nz-modal-container "Service TA - VOYAGE - PROPOSITION GLOBALE A utiliser dans le cadre de propositi…" at bounding box center [207, 93] width 414 height 187
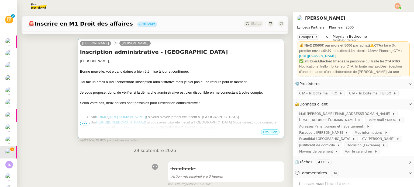
scroll to position [81, 0]
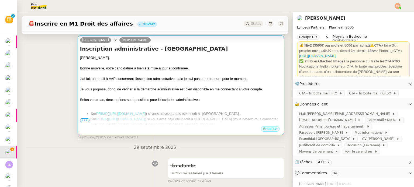
click at [191, 99] on div "Selon votre cas, deux options sont possibles pour l'inscription administrative :" at bounding box center [181, 99] width 202 height 5
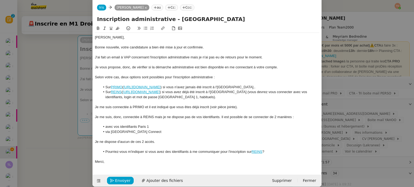
scroll to position [14, 0]
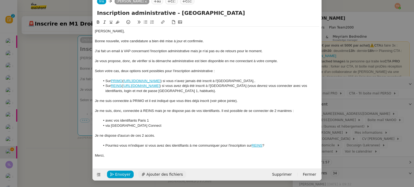
click at [165, 173] on span "Ajouter des fichiers" at bounding box center [164, 175] width 36 height 6
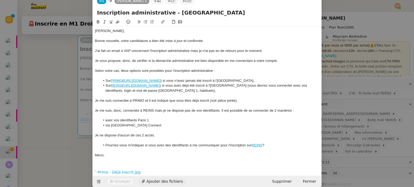
click at [150, 183] on span "Ajouter des fichiers" at bounding box center [164, 182] width 36 height 6
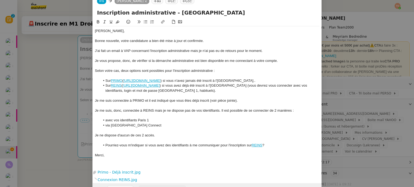
scroll to position [29, 0]
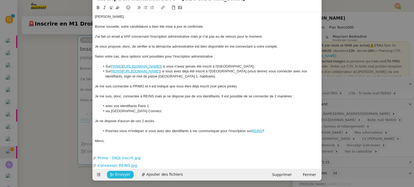
click at [124, 177] on span "Envoyer" at bounding box center [122, 175] width 15 height 6
click at [124, 177] on span "Confirmer l'envoi" at bounding box center [131, 175] width 32 height 6
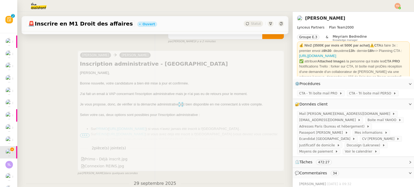
scroll to position [0, 0]
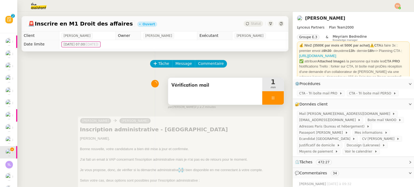
drag, startPoint x: 277, startPoint y: 97, endPoint x: 274, endPoint y: 99, distance: 3.4
click at [277, 97] on div at bounding box center [273, 97] width 22 height 13
click at [274, 99] on button at bounding box center [278, 97] width 11 height 13
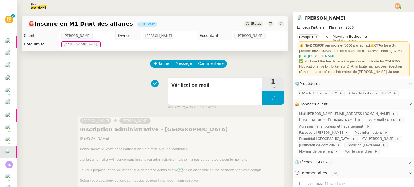
click at [251, 23] on span "Statut" at bounding box center [256, 24] width 10 height 4
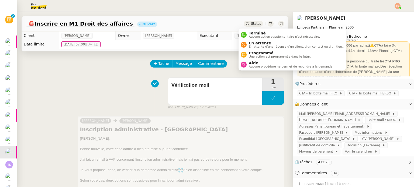
click at [251, 25] on span "Statut" at bounding box center [256, 24] width 10 height 4
click at [257, 45] on span "En attente d'une réponse d'un client, d'un contact ou d'un tiers." at bounding box center [296, 46] width 95 height 3
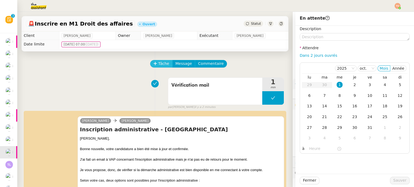
click at [158, 66] on span "Tâche" at bounding box center [163, 64] width 11 height 6
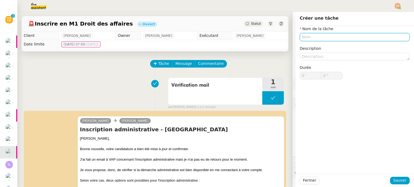
click at [307, 39] on input "text" at bounding box center [355, 37] width 110 height 8
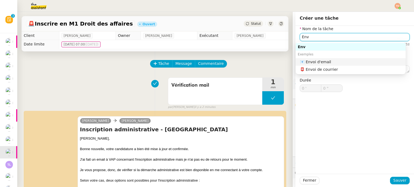
click at [335, 60] on div "📧 Envoi d'email" at bounding box center [352, 62] width 104 height 5
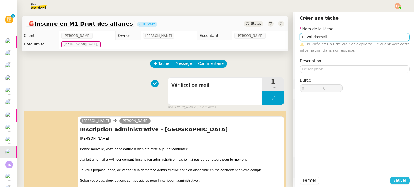
type input "Envoi d'email"
click at [403, 179] on button "Sauver" at bounding box center [400, 181] width 20 height 8
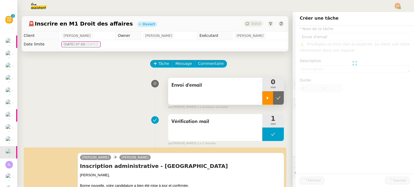
click at [266, 98] on icon at bounding box center [268, 98] width 4 height 4
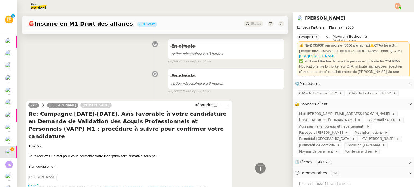
scroll to position [324, 0]
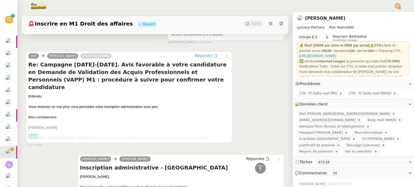
click at [202, 54] on span "Répondre" at bounding box center [204, 55] width 18 height 5
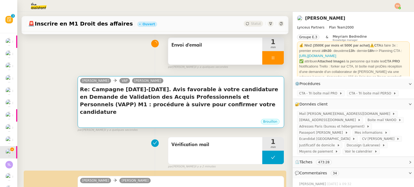
scroll to position [29, 0]
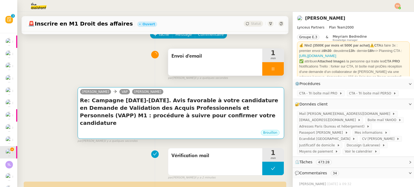
click at [174, 100] on h4 "Re: Campagne [DATE]-[DATE]. Avis favorable à votre candidature en Demande de Va…" at bounding box center [181, 112] width 202 height 30
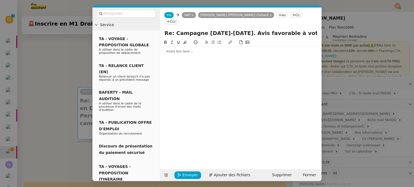
click at [173, 49] on div at bounding box center [240, 51] width 157 height 9
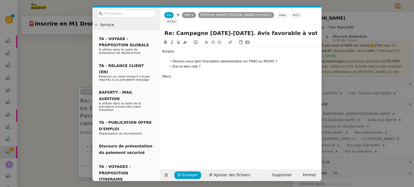
click at [251, 59] on li "Devons-nous faire l'inscription administrative sur PIMO ou REINS ?" at bounding box center [244, 61] width 152 height 5
click at [193, 173] on span "Envoyer" at bounding box center [190, 175] width 15 height 6
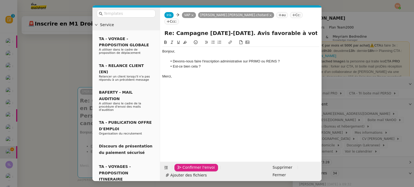
click at [193, 171] on span "Confirmer l'envoi" at bounding box center [199, 168] width 32 height 6
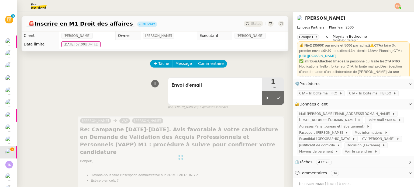
click at [276, 96] on icon at bounding box center [278, 98] width 4 height 4
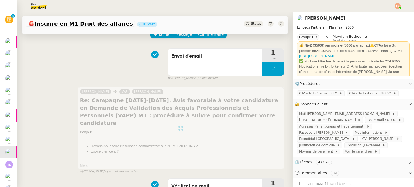
click at [253, 22] on span "Statut" at bounding box center [256, 24] width 10 height 4
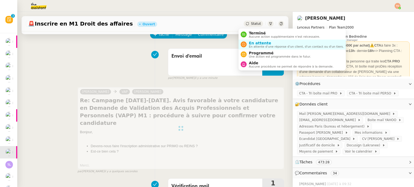
click at [251, 24] on span "Statut" at bounding box center [256, 24] width 10 height 4
click at [258, 43] on span "En attente" at bounding box center [296, 43] width 95 height 4
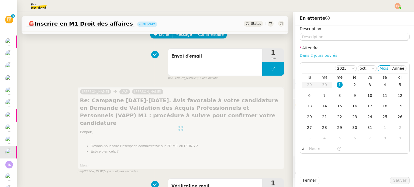
click at [324, 54] on link "Dans 2 jours ouvrés" at bounding box center [318, 55] width 37 height 4
type input "07:00"
click at [401, 177] on button "Sauver" at bounding box center [400, 181] width 20 height 8
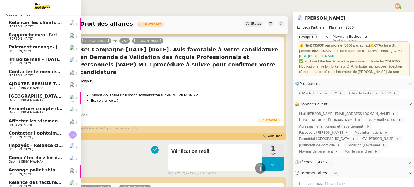
scroll to position [27, 0]
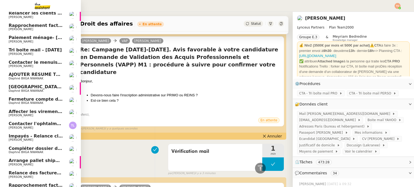
click at [45, 126] on span "Contacter l'ophtalmo pour angle d'astigmatisme" at bounding box center [68, 123] width 118 height 5
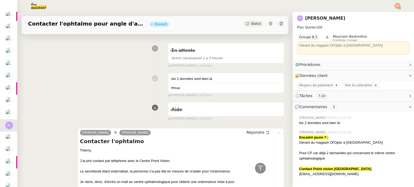
scroll to position [29, 0]
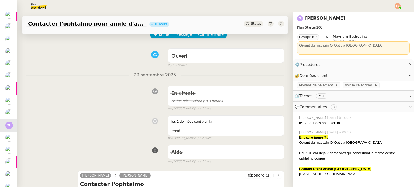
click at [251, 26] on span "Statut" at bounding box center [256, 24] width 10 height 4
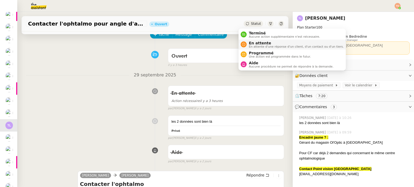
click at [259, 43] on span "En attente" at bounding box center [296, 43] width 95 height 4
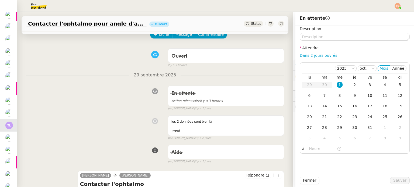
drag, startPoint x: 311, startPoint y: 53, endPoint x: 320, endPoint y: 61, distance: 12.1
click at [311, 53] on link "Dans 2 jours ouvrés" at bounding box center [318, 55] width 37 height 4
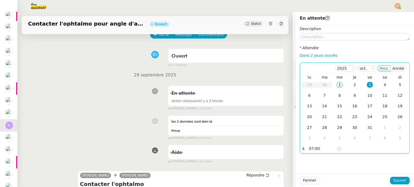
click at [337, 85] on div "1" at bounding box center [340, 85] width 6 height 6
click at [322, 147] on input "07:00" at bounding box center [323, 149] width 28 height 6
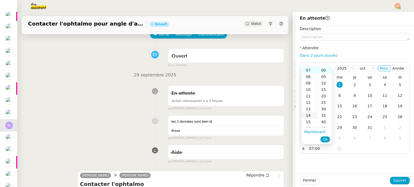
click at [310, 114] on div "14" at bounding box center [309, 115] width 15 height 6
type input "14:00"
click at [327, 138] on span "Ok" at bounding box center [325, 139] width 5 height 5
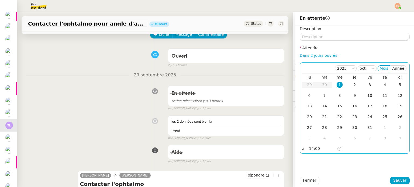
click at [312, 152] on input "14:00" at bounding box center [323, 149] width 28 height 6
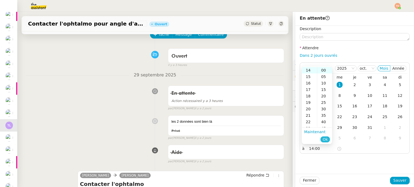
click at [326, 138] on span "Ok" at bounding box center [325, 139] width 5 height 5
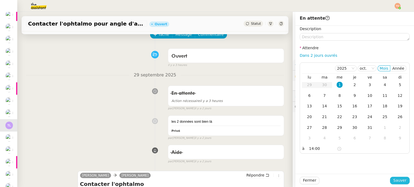
click at [397, 180] on span "Sauver" at bounding box center [399, 181] width 13 height 6
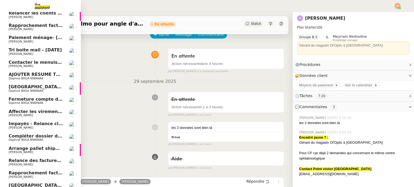
click at [23, 128] on span "[PERSON_NAME]" at bounding box center [21, 128] width 25 height 4
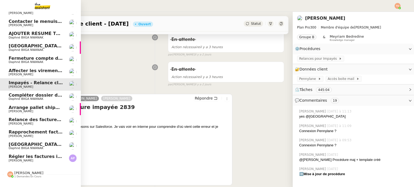
scroll to position [80, 0]
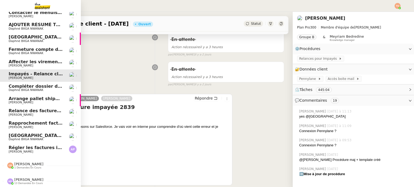
click at [37, 108] on span "Relance des factures- [DATE]" at bounding box center [44, 110] width 71 height 5
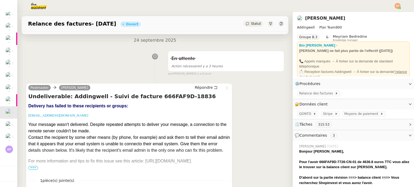
scroll to position [108, 0]
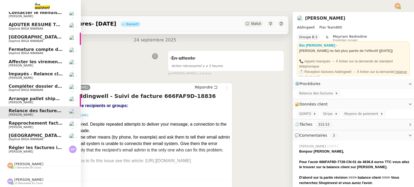
click at [28, 178] on span "[PERSON_NAME]" at bounding box center [28, 180] width 29 height 4
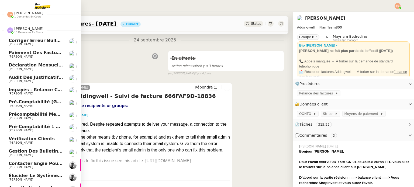
scroll to position [240, 0]
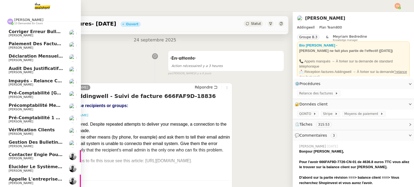
click at [40, 67] on span "Audit des justificatifs bancaires - [DATE]" at bounding box center [58, 68] width 99 height 5
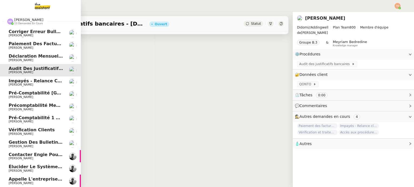
scroll to position [72, 0]
click at [9, 80] on span "Impayés - Relance client - [DATE]" at bounding box center [49, 80] width 81 height 5
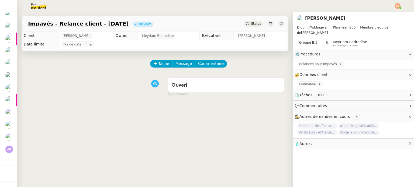
scroll to position [80, 0]
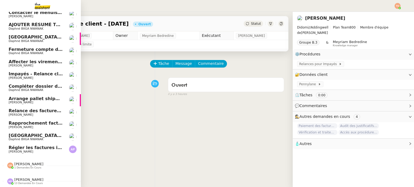
click at [57, 108] on span "Relance des factures- [DATE]" at bounding box center [44, 110] width 71 height 5
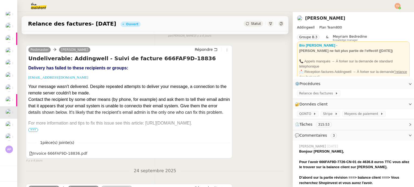
scroll to position [162, 0]
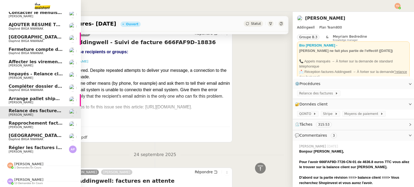
click at [13, 121] on span "Rapprochement factures/paiements clients - [DATE]" at bounding box center [72, 123] width 126 height 5
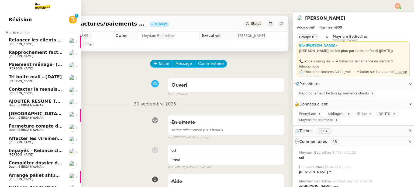
click at [47, 51] on span "Rapprochement factures/paiements clients - [DATE]" at bounding box center [72, 52] width 126 height 5
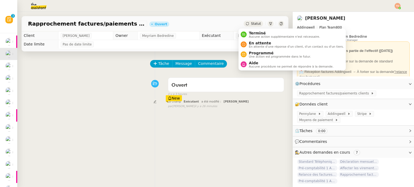
click at [251, 23] on span "Statut" at bounding box center [256, 24] width 10 height 4
click at [259, 43] on span "En attente" at bounding box center [296, 43] width 95 height 4
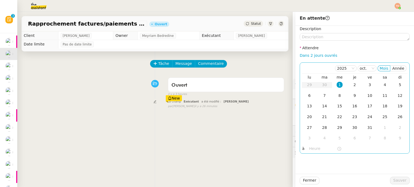
click at [337, 84] on div "1" at bounding box center [340, 85] width 6 height 6
click at [322, 147] on input "text" at bounding box center [323, 149] width 28 height 6
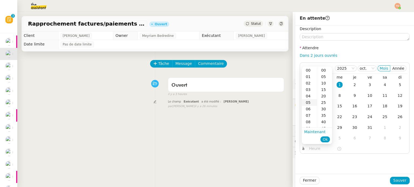
scroll to position [54, 0]
click at [312, 96] on div "12" at bounding box center [309, 94] width 15 height 6
type input "12:37"
click at [327, 137] on li "Ok" at bounding box center [325, 140] width 9 height 8
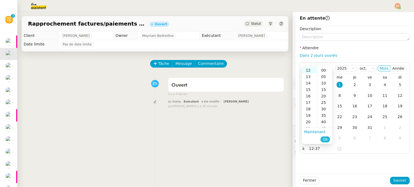
click at [325, 142] on span "Ok" at bounding box center [325, 139] width 5 height 5
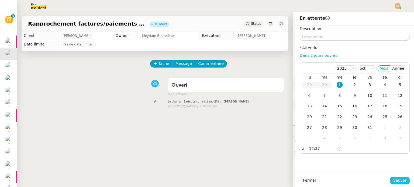
click at [399, 179] on div "Fermer Sauver" at bounding box center [355, 180] width 119 height 13
click at [399, 179] on span "Sauver" at bounding box center [399, 181] width 13 height 6
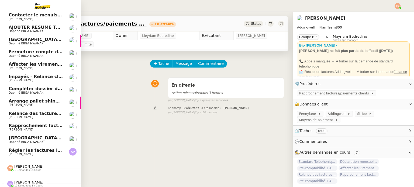
scroll to position [67, 0]
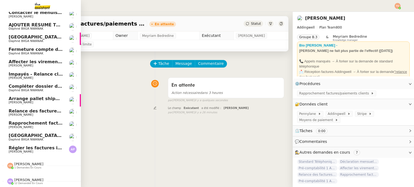
click at [37, 150] on span "[PERSON_NAME]" at bounding box center [36, 151] width 54 height 3
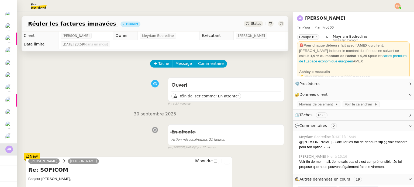
scroll to position [81, 0]
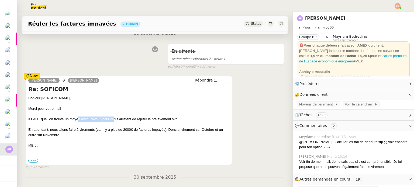
drag, startPoint x: 78, startPoint y: 121, endPoint x: 123, endPoint y: 119, distance: 44.5
click at [121, 119] on div "Il FAUT que l'on trouve un moyen avec Revolut pour qu'ils arrêtent de rejeter l…" at bounding box center [129, 119] width 202 height 5
drag, startPoint x: 144, startPoint y: 120, endPoint x: 160, endPoint y: 119, distance: 16.7
click at [155, 119] on div "Il FAUT que l'on trouve un moyen avec Revolut pour qu'ils arrêtent de rejeter l…" at bounding box center [129, 119] width 202 height 5
drag, startPoint x: 173, startPoint y: 120, endPoint x: 180, endPoint y: 120, distance: 6.2
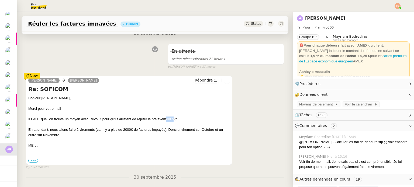
click at [174, 120] on div "Il FAUT que l'on trouve un moyen avec Revolut pour qu'ils arrêtent de rejeter l…" at bounding box center [129, 119] width 202 height 5
click at [180, 120] on div "Il FAUT que l'on trouve un moyen avec Revolut pour qu'ils arrêtent de rejeter l…" at bounding box center [129, 119] width 202 height 5
drag, startPoint x: 170, startPoint y: 120, endPoint x: 165, endPoint y: 121, distance: 5.2
click at [165, 120] on div "Il FAUT que l'on trouve un moyen avec Revolut pour qu'ils arrêtent de rejeter l…" at bounding box center [129, 119] width 202 height 5
drag, startPoint x: 156, startPoint y: 122, endPoint x: 153, endPoint y: 122, distance: 3.3
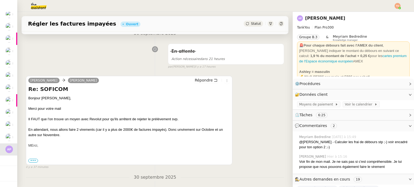
click at [154, 122] on div "Il FAUT que l'on trouve un moyen avec Revolut pour qu'ils arrêtent de rejeter l…" at bounding box center [129, 119] width 202 height 5
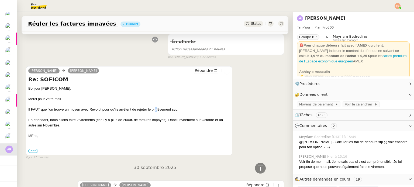
scroll to position [27, 0]
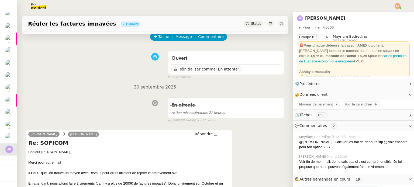
click at [253, 24] on span "Statut" at bounding box center [256, 24] width 10 height 4
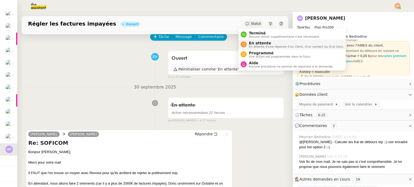
click at [259, 45] on span "En attente d'une réponse d'un client, d'un contact ou d'un tiers." at bounding box center [296, 46] width 95 height 3
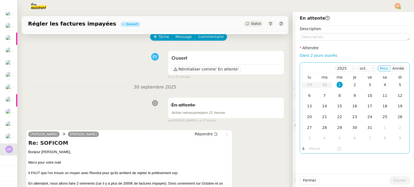
click at [338, 85] on div "1" at bounding box center [340, 85] width 6 height 6
click at [320, 146] on input "text" at bounding box center [323, 149] width 28 height 6
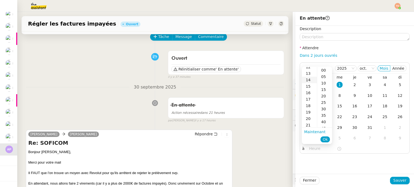
click at [309, 82] on div "14" at bounding box center [309, 80] width 15 height 6
click at [322, 78] on div "05" at bounding box center [324, 77] width 15 height 6
type input "14:05"
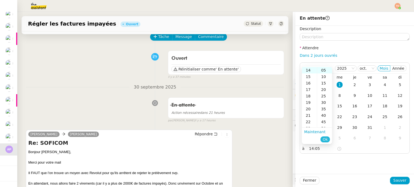
click at [325, 140] on span "Ok" at bounding box center [325, 139] width 5 height 5
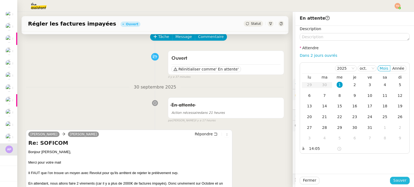
click at [396, 180] on span "Sauver" at bounding box center [399, 181] width 13 height 6
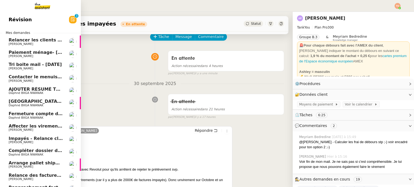
click at [57, 65] on span "Tri boite mail - [DATE]" at bounding box center [35, 64] width 53 height 5
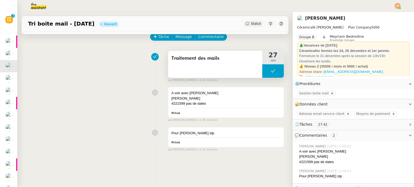
click at [262, 70] on button at bounding box center [273, 70] width 22 height 13
click at [266, 73] on icon at bounding box center [268, 71] width 4 height 4
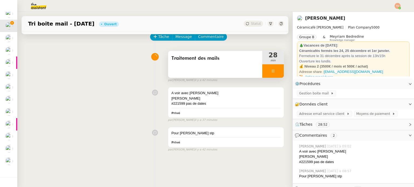
scroll to position [16, 0]
click at [266, 65] on div at bounding box center [273, 70] width 22 height 13
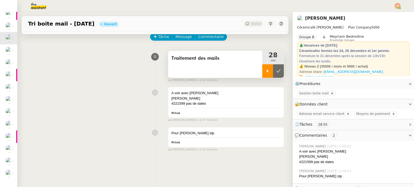
click at [263, 71] on div at bounding box center [267, 70] width 11 height 13
click at [271, 73] on div at bounding box center [273, 70] width 22 height 13
click at [262, 70] on div at bounding box center [267, 70] width 11 height 13
